Goal: Browse casually: Explore the website without a specific task or goal

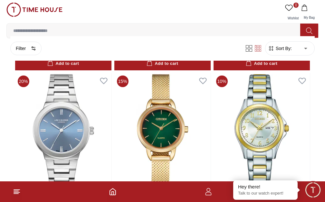
scroll to position [1423, 0]
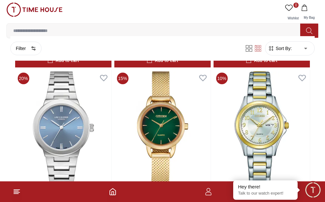
click at [0, 0] on span "MEN" at bounding box center [0, 0] width 0 height 0
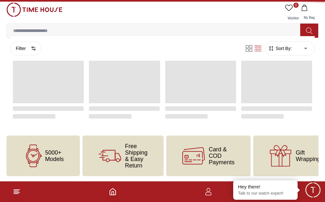
scroll to position [0, 0]
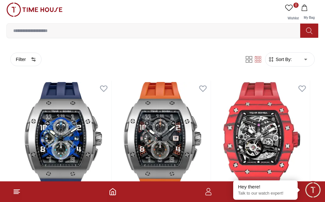
click at [0, 0] on span "BRANDS" at bounding box center [0, 0] width 0 height 0
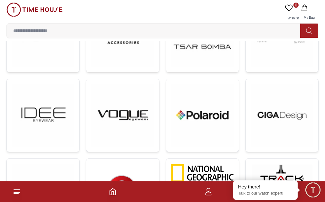
scroll to position [437, 0]
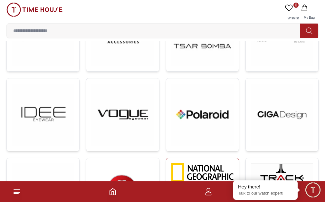
click at [166, 158] on link at bounding box center [202, 194] width 73 height 73
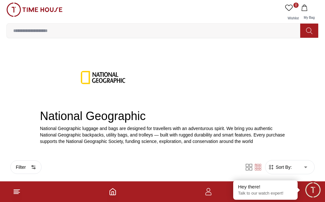
scroll to position [143, 0]
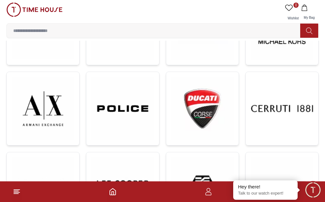
scroll to position [289, 0]
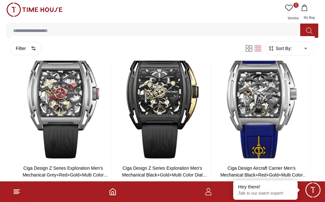
scroll to position [25, 0]
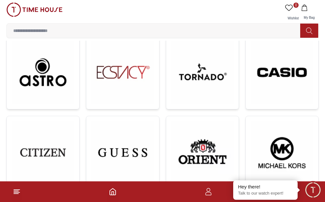
scroll to position [155, 0]
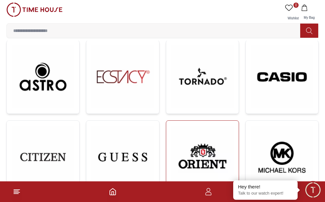
click at [172, 126] on img at bounding box center [203, 157] width 62 height 63
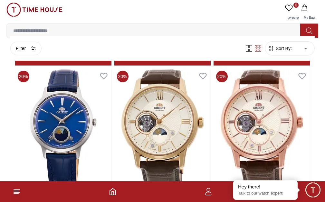
scroll to position [882, 0]
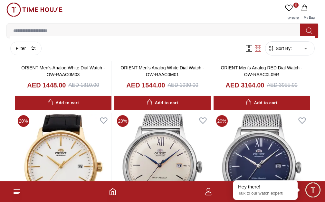
scroll to position [102, 0]
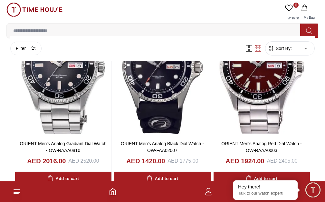
scroll to position [2880, 0]
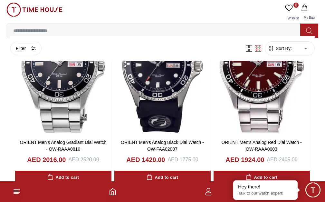
click at [0, 0] on span "LUGGAGE" at bounding box center [0, 0] width 0 height 0
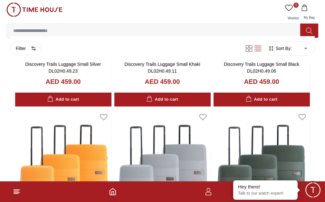
scroll to position [681, 0]
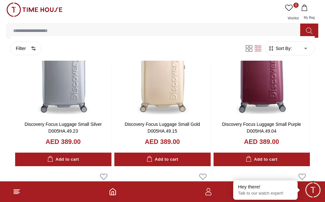
scroll to position [1518, 0]
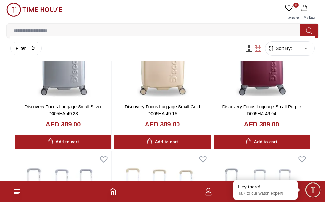
click at [17, 6] on img at bounding box center [34, 10] width 56 height 14
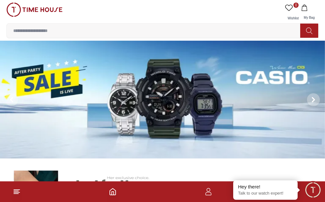
click at [69, 79] on img at bounding box center [162, 100] width 325 height 118
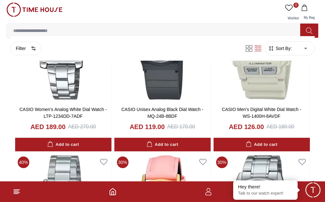
scroll to position [1963, 0]
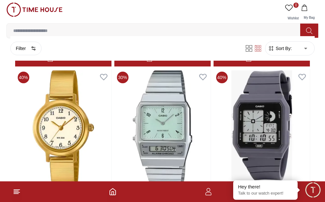
scroll to position [2579, 0]
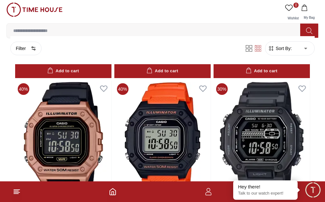
scroll to position [3809, 0]
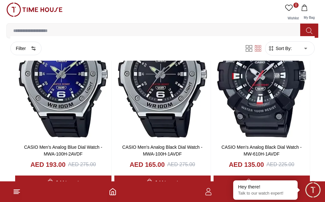
scroll to position [4220, 0]
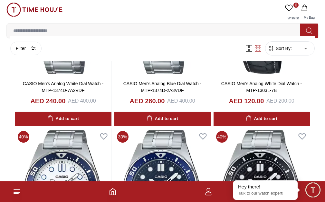
scroll to position [6054, 0]
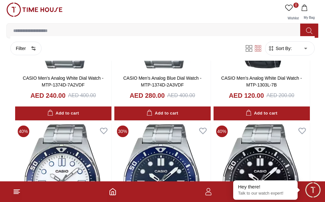
scroll to position [6072, 0]
